Goal: Task Accomplishment & Management: Manage account settings

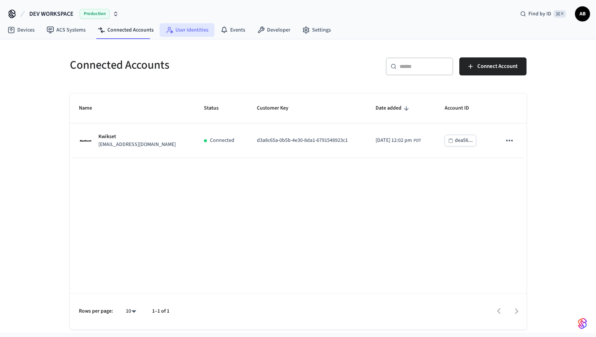
click at [172, 34] on link "User Identities" at bounding box center [187, 30] width 55 height 14
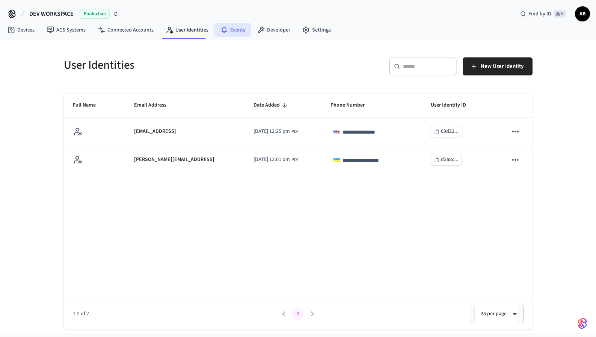
click at [240, 28] on link "Events" at bounding box center [232, 30] width 37 height 14
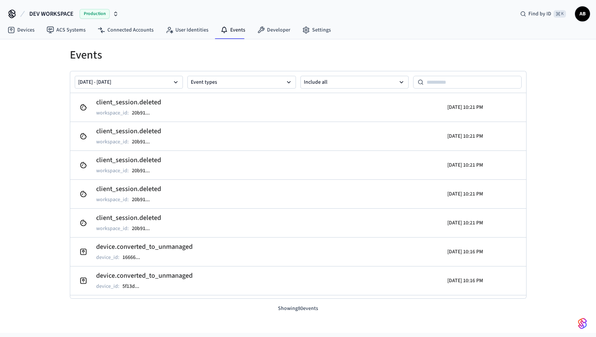
click at [582, 13] on span "AB" at bounding box center [582, 14] width 14 height 14
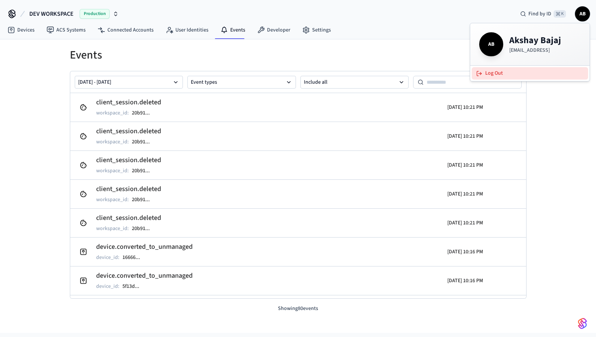
click at [522, 69] on button "Log Out" at bounding box center [529, 73] width 116 height 12
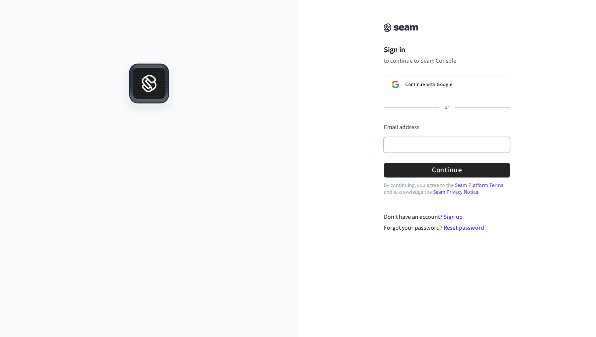
click at [420, 142] on input "Email address" at bounding box center [447, 145] width 126 height 16
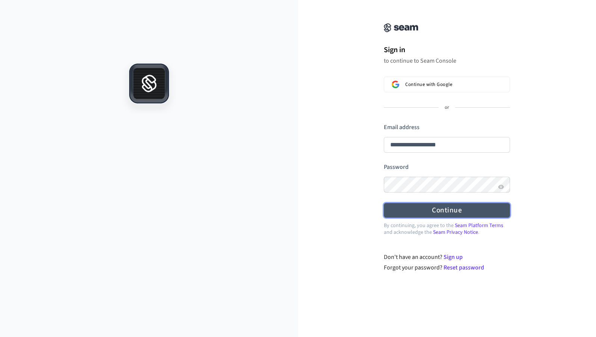
click at [438, 208] on button "Continue" at bounding box center [447, 210] width 126 height 15
type input "**********"
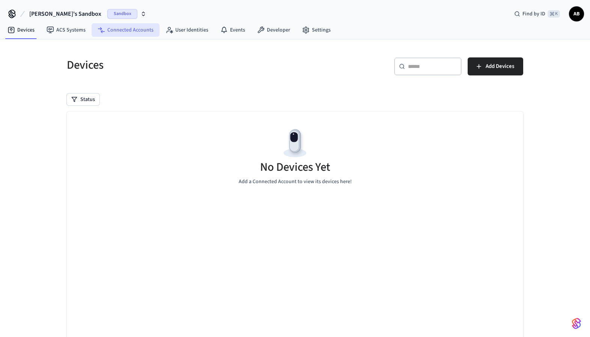
click at [125, 28] on link "Connected Accounts" at bounding box center [126, 30] width 68 height 14
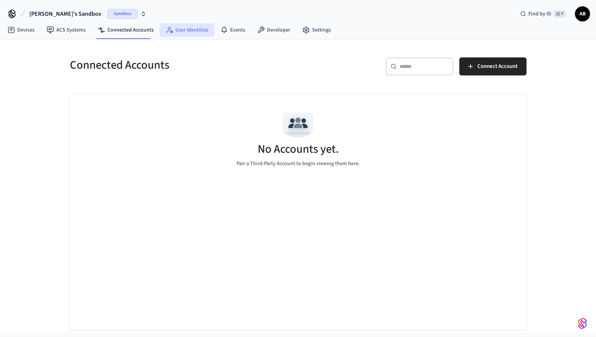
click at [194, 29] on link "User Identities" at bounding box center [187, 30] width 55 height 14
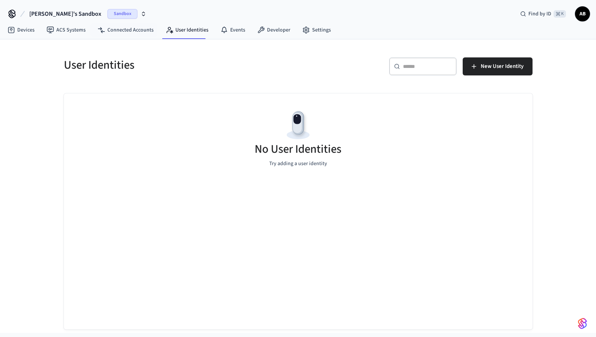
click at [107, 13] on span "Sandbox" at bounding box center [122, 14] width 30 height 10
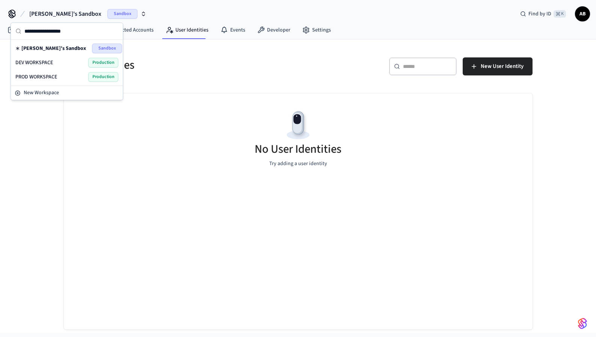
click at [46, 61] on span "DEV WORKSPACE" at bounding box center [34, 63] width 38 height 8
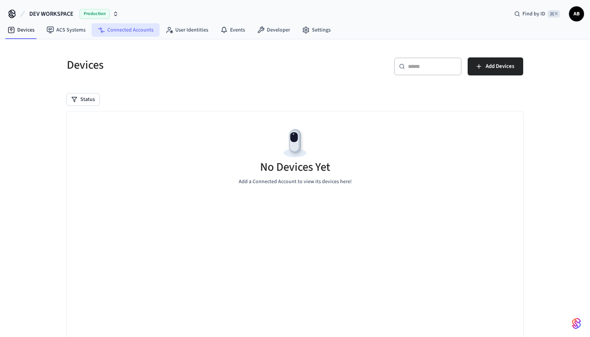
click at [122, 31] on link "Connected Accounts" at bounding box center [126, 30] width 68 height 14
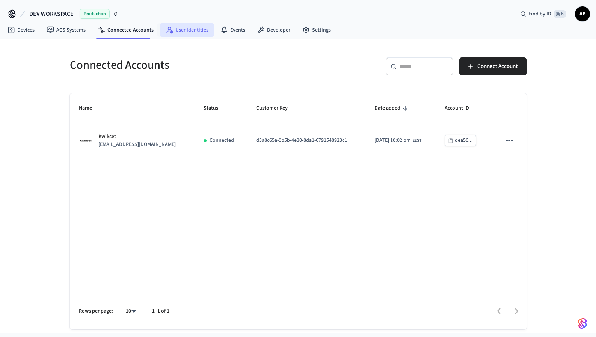
click at [190, 29] on link "User Identities" at bounding box center [187, 30] width 55 height 14
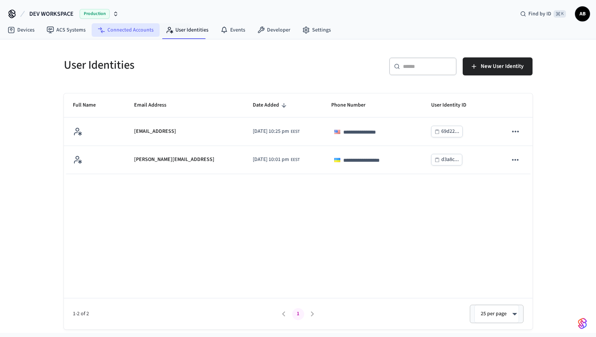
click at [136, 30] on link "Connected Accounts" at bounding box center [126, 30] width 68 height 14
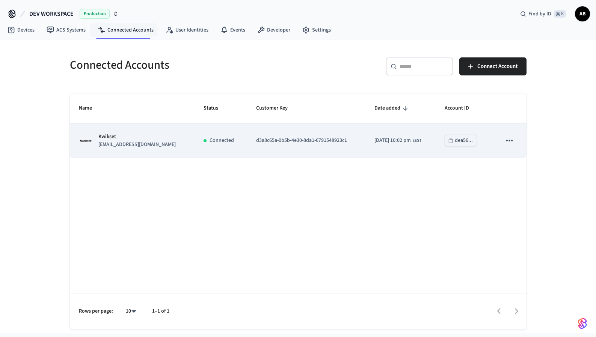
click at [507, 140] on icon "sticky table" at bounding box center [509, 141] width 6 height 2
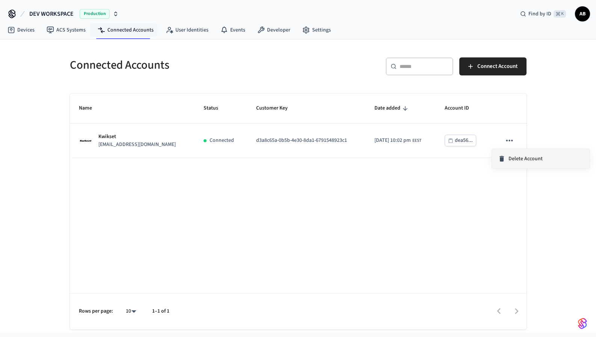
click at [513, 162] on span "Delete Account" at bounding box center [525, 159] width 34 height 8
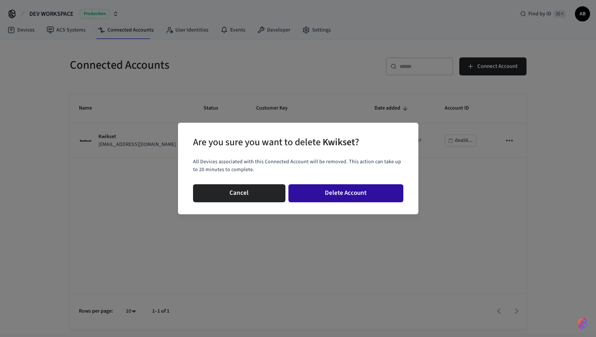
click at [354, 196] on button "Delete Account" at bounding box center [345, 193] width 115 height 18
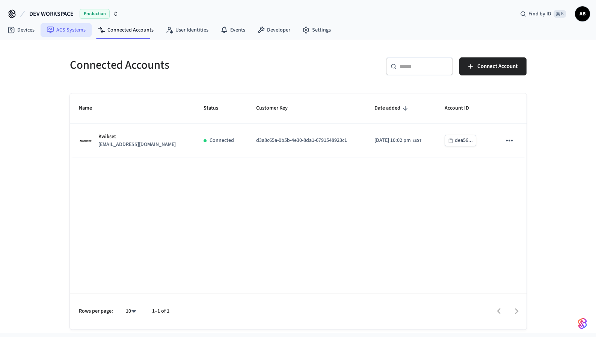
click at [62, 35] on link "ACS Systems" at bounding box center [66, 30] width 51 height 14
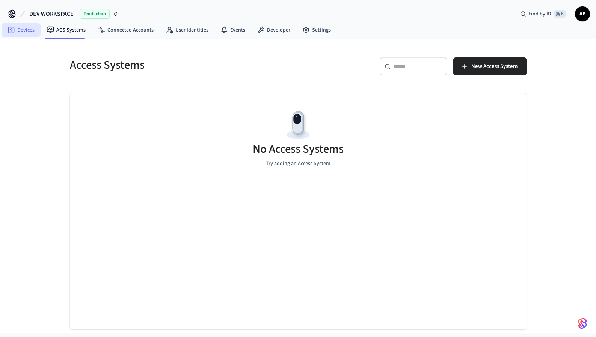
click at [31, 29] on link "Devices" at bounding box center [21, 30] width 39 height 14
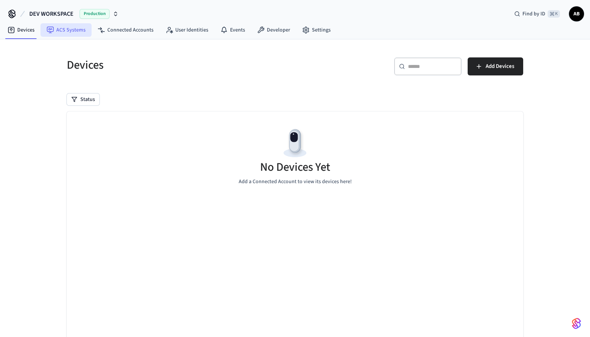
click at [68, 32] on link "ACS Systems" at bounding box center [66, 30] width 51 height 14
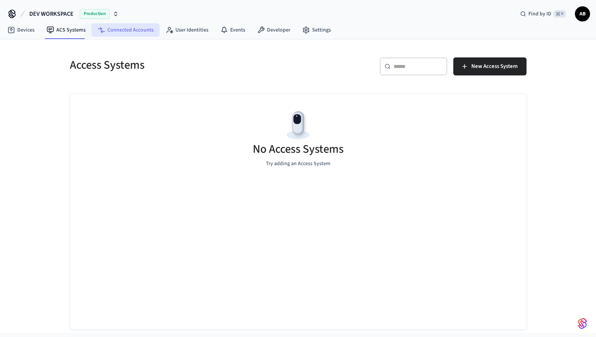
click at [125, 32] on link "Connected Accounts" at bounding box center [126, 30] width 68 height 14
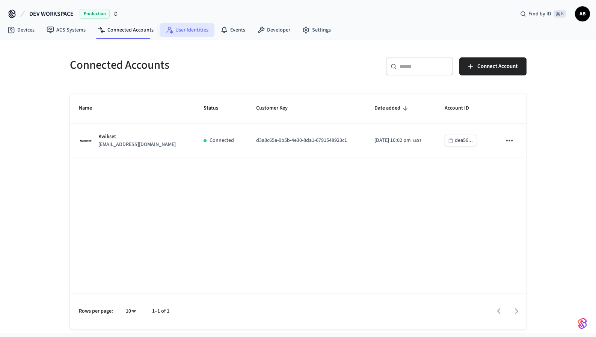
click at [193, 30] on link "User Identities" at bounding box center [187, 30] width 55 height 14
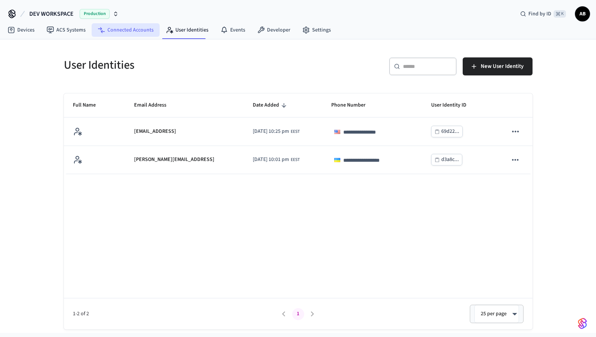
click at [123, 34] on link "Connected Accounts" at bounding box center [126, 30] width 68 height 14
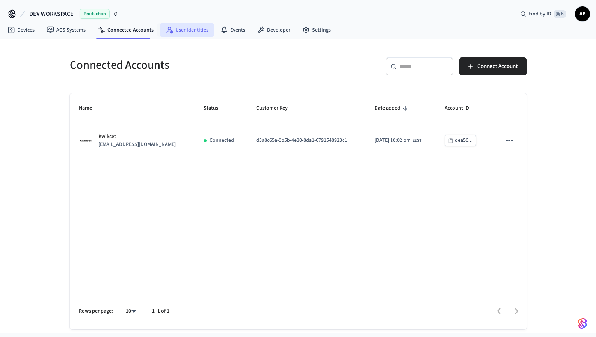
click at [190, 30] on link "User Identities" at bounding box center [187, 30] width 55 height 14
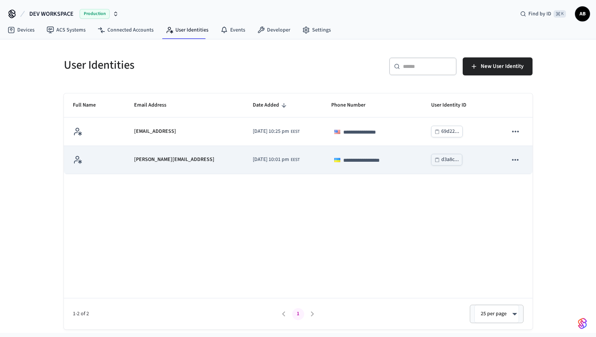
click at [512, 160] on icon "sticky table" at bounding box center [515, 160] width 6 height 2
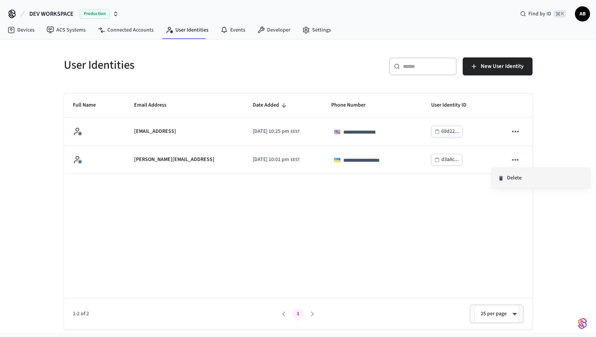
click at [513, 176] on li "Delete" at bounding box center [541, 178] width 98 height 20
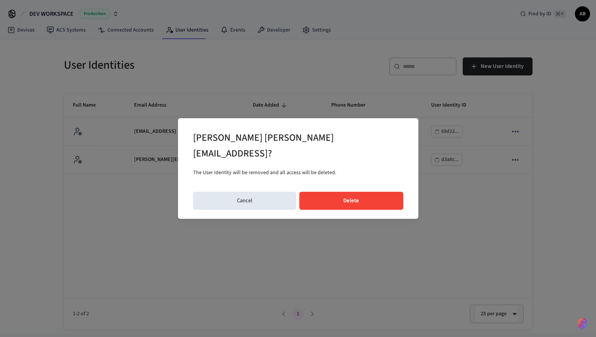
click at [334, 192] on button "Delete" at bounding box center [351, 201] width 104 height 18
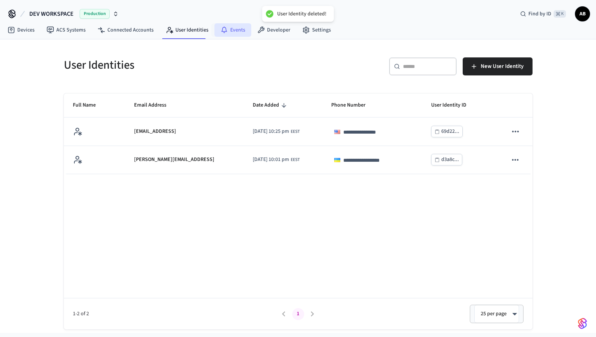
click at [233, 32] on link "Events" at bounding box center [232, 30] width 37 height 14
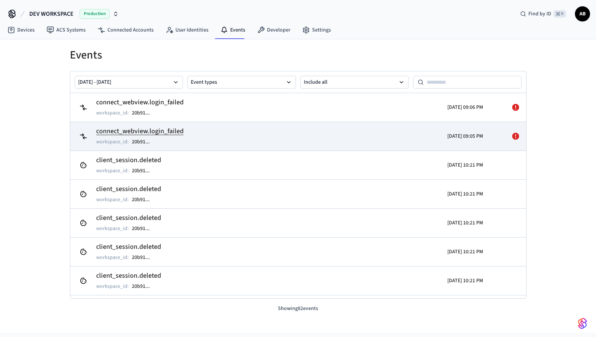
click at [172, 130] on h2 "connect_webview.login_failed" at bounding box center [139, 131] width 87 height 11
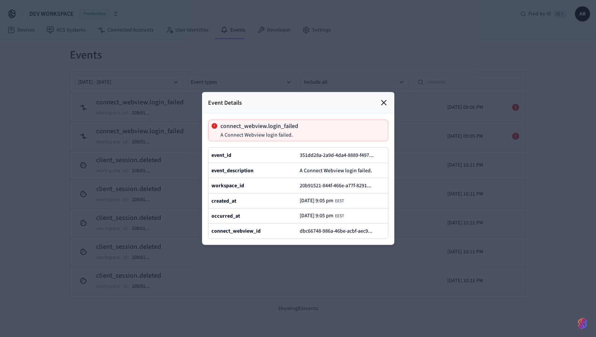
drag, startPoint x: 384, startPoint y: 91, endPoint x: 334, endPoint y: 94, distance: 49.7
click at [384, 98] on icon at bounding box center [383, 102] width 9 height 9
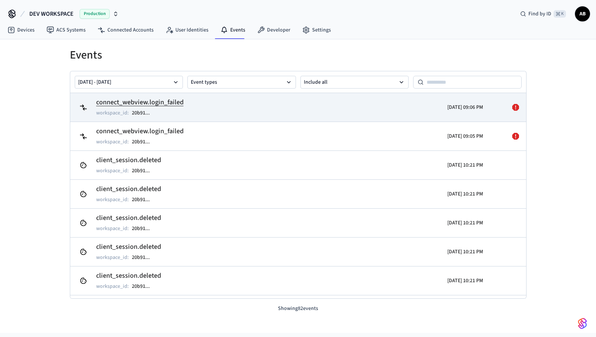
click at [172, 104] on h2 "connect_webview.login_failed" at bounding box center [139, 102] width 87 height 11
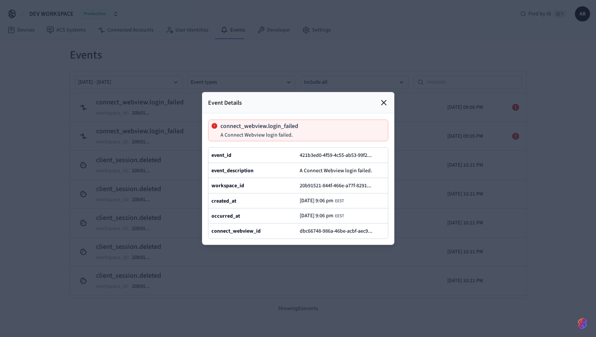
click at [382, 98] on icon at bounding box center [383, 102] width 9 height 9
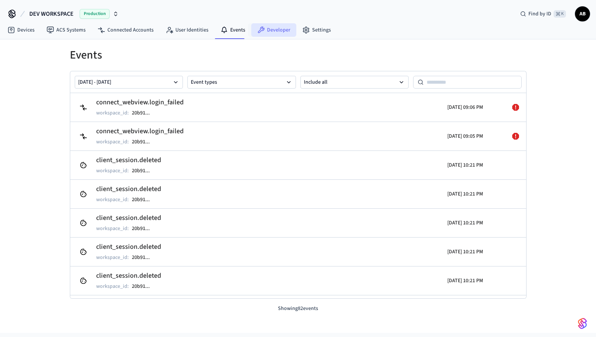
click at [260, 26] on icon at bounding box center [261, 30] width 8 height 8
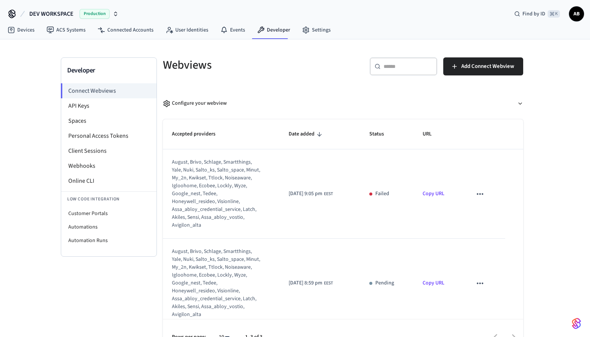
click at [311, 196] on span "2025/10/09 at 9:05 pm" at bounding box center [306, 194] width 34 height 8
click at [481, 194] on icon "sticky table" at bounding box center [480, 194] width 10 height 10
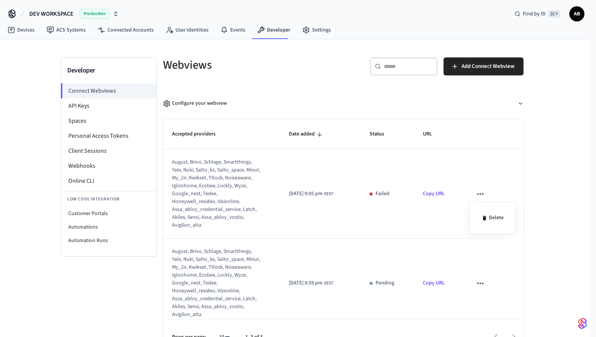
click at [390, 216] on div at bounding box center [298, 168] width 596 height 337
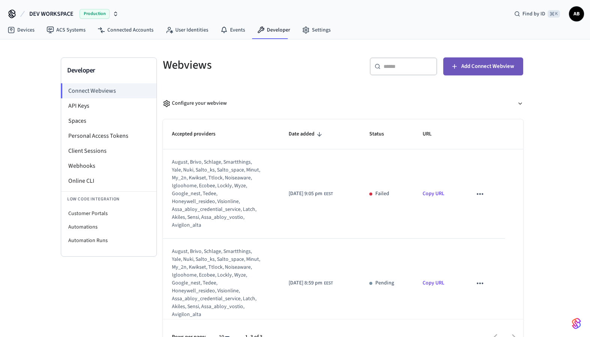
click at [465, 67] on span "Add Connect Webview" at bounding box center [487, 67] width 53 height 10
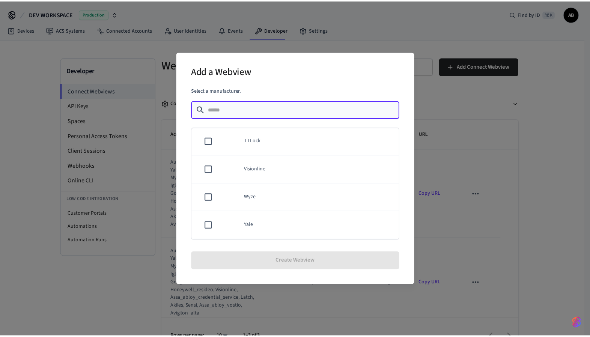
scroll to position [655, 0]
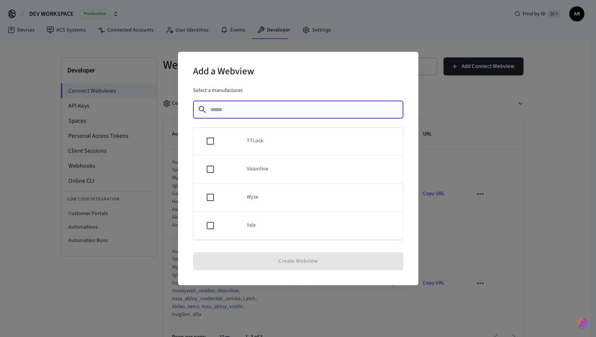
click at [322, 29] on div "Add a Webview Select a manufacturer. ​ ​ Akiles Assa Abloy Credential Service A…" at bounding box center [298, 168] width 596 height 337
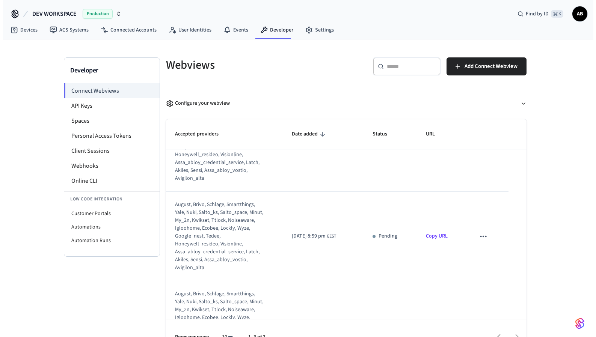
scroll to position [0, 0]
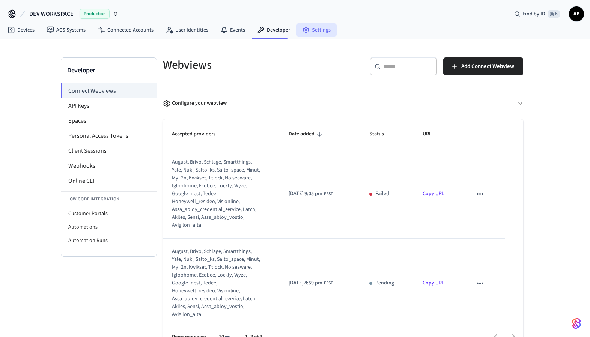
click at [316, 32] on link "Settings" at bounding box center [316, 30] width 41 height 14
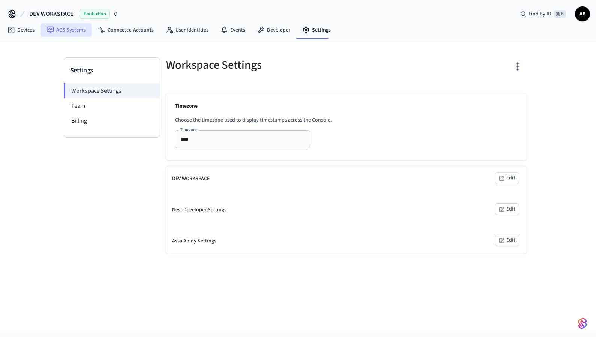
click at [72, 27] on link "ACS Systems" at bounding box center [66, 30] width 51 height 14
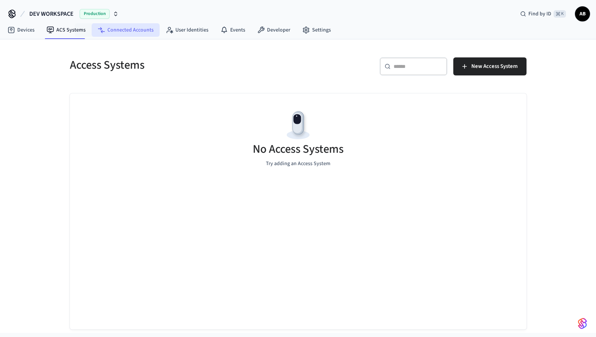
click at [125, 30] on link "Connected Accounts" at bounding box center [126, 30] width 68 height 14
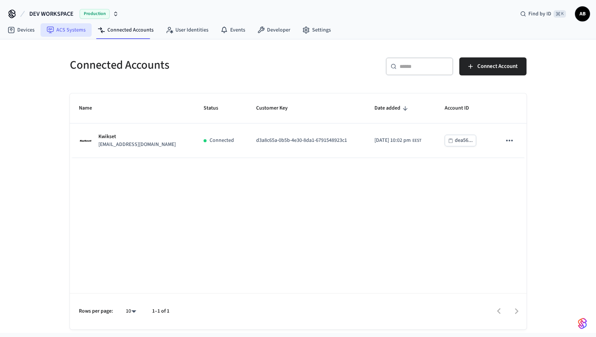
click at [73, 28] on link "ACS Systems" at bounding box center [66, 30] width 51 height 14
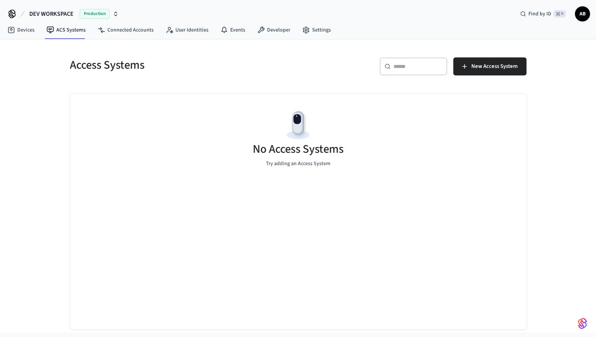
click at [48, 12] on span "DEV WORKSPACE" at bounding box center [51, 13] width 44 height 9
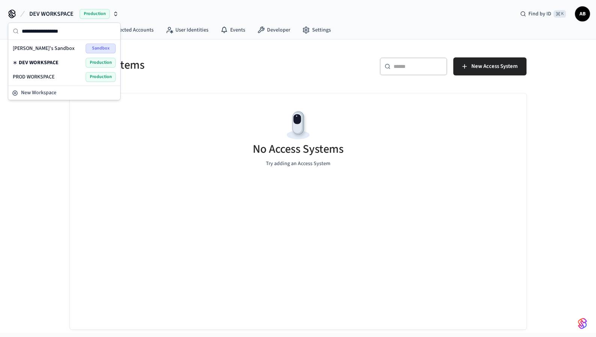
click at [45, 63] on span "DEV WORKSPACE" at bounding box center [39, 63] width 40 height 8
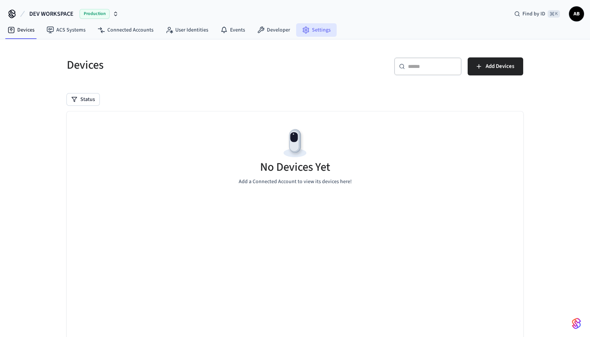
click at [313, 31] on link "Settings" at bounding box center [316, 30] width 41 height 14
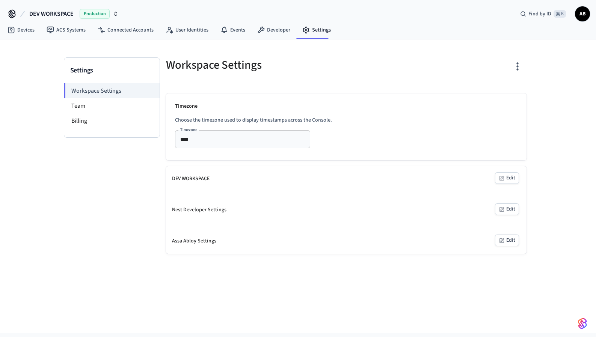
click at [520, 63] on icon "button" at bounding box center [517, 66] width 12 height 12
click at [401, 57] on div at bounding box center [298, 168] width 596 height 337
